Goal: Information Seeking & Learning: Learn about a topic

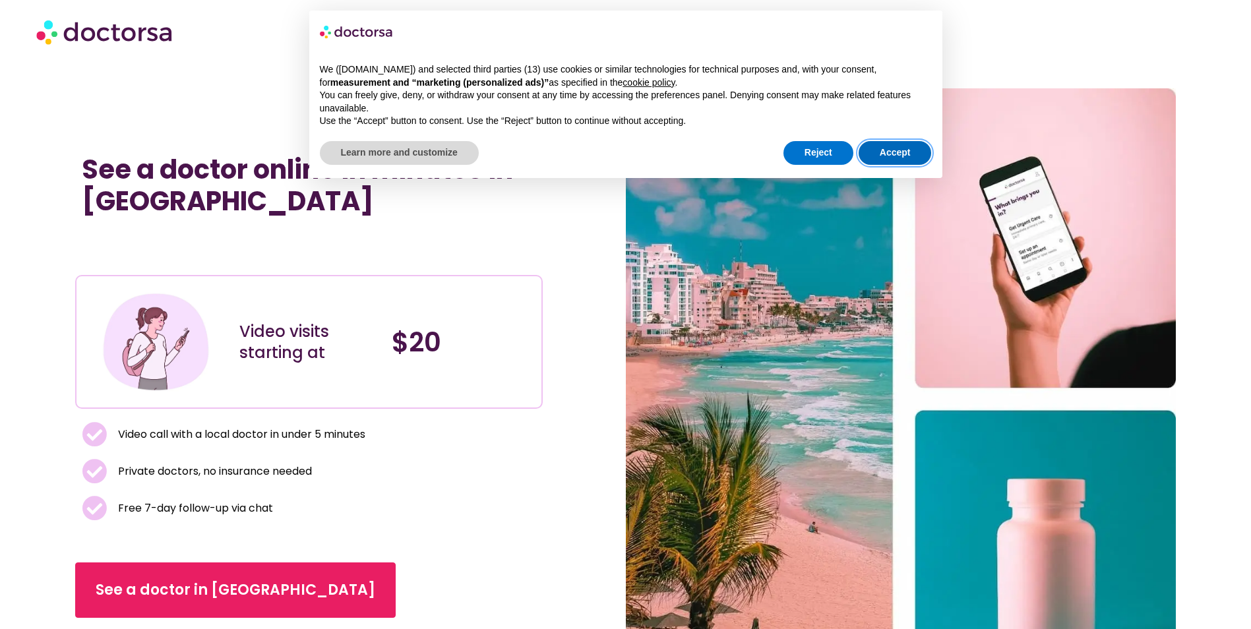
click at [911, 150] on button "Accept" at bounding box center [894, 153] width 73 height 24
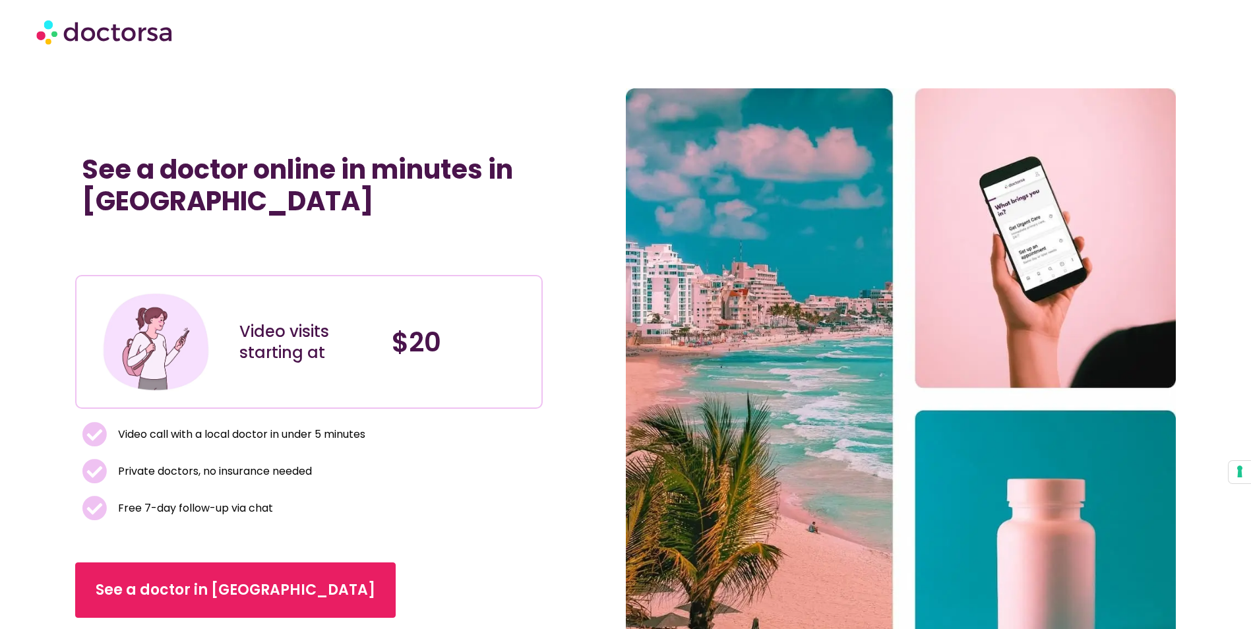
click at [131, 36] on img at bounding box center [105, 32] width 138 height 40
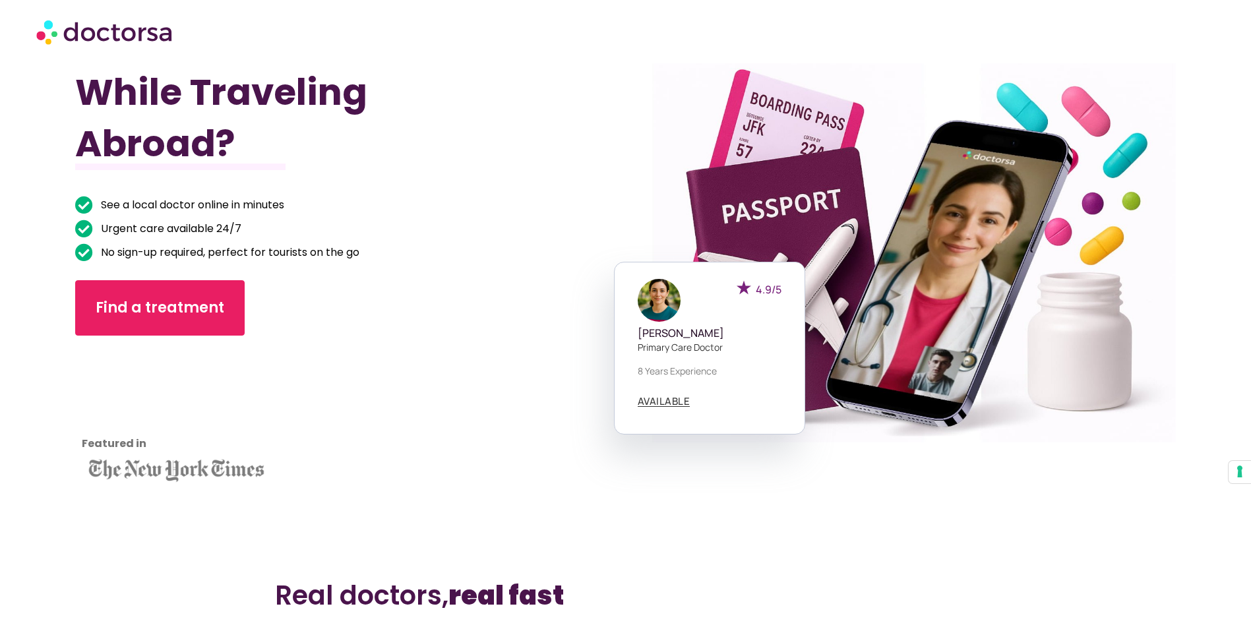
scroll to position [132, 0]
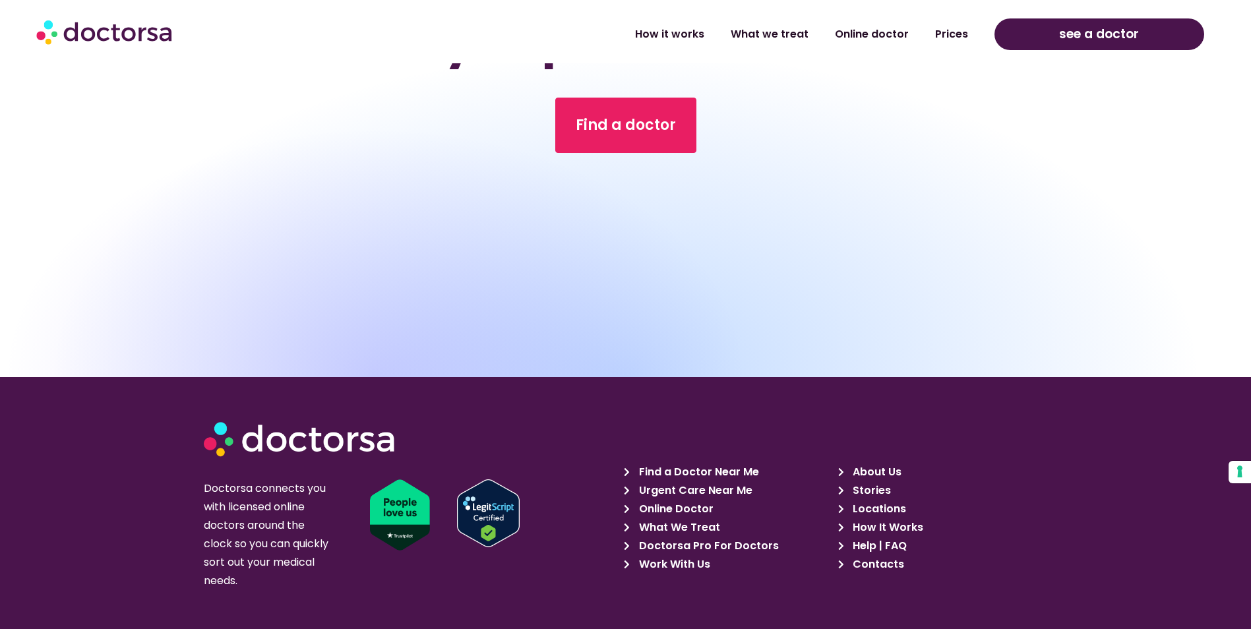
scroll to position [3988, 0]
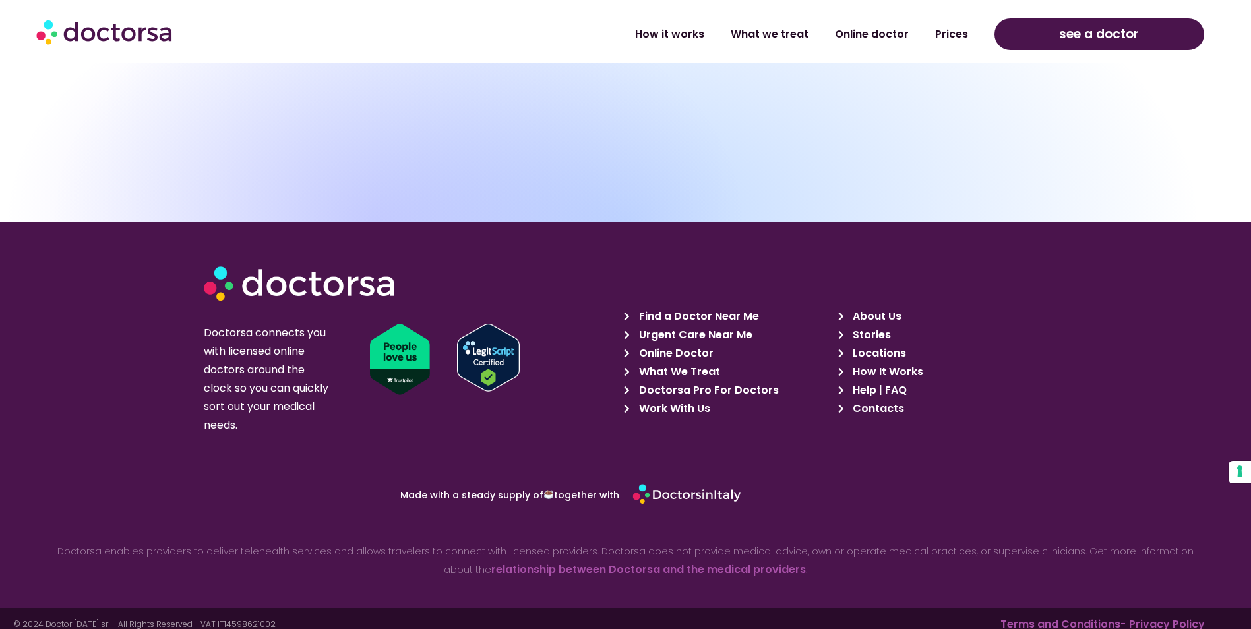
click at [871, 307] on span "About Us" at bounding box center [875, 316] width 52 height 18
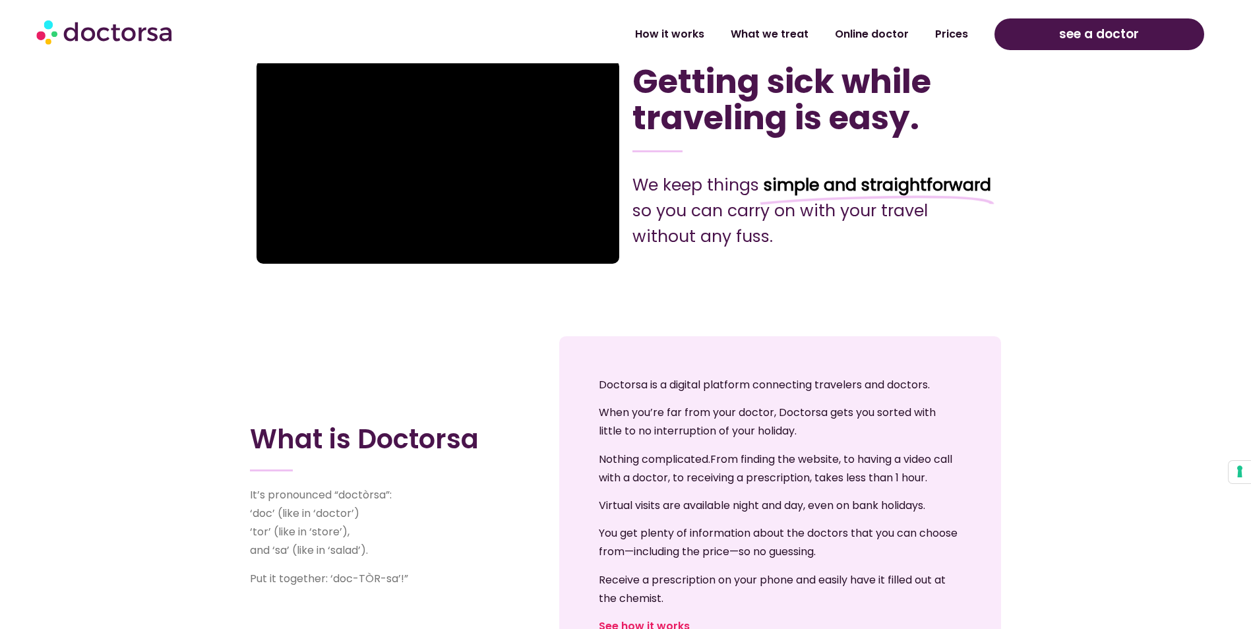
scroll to position [330, 0]
